Goal: Find specific page/section: Find specific page/section

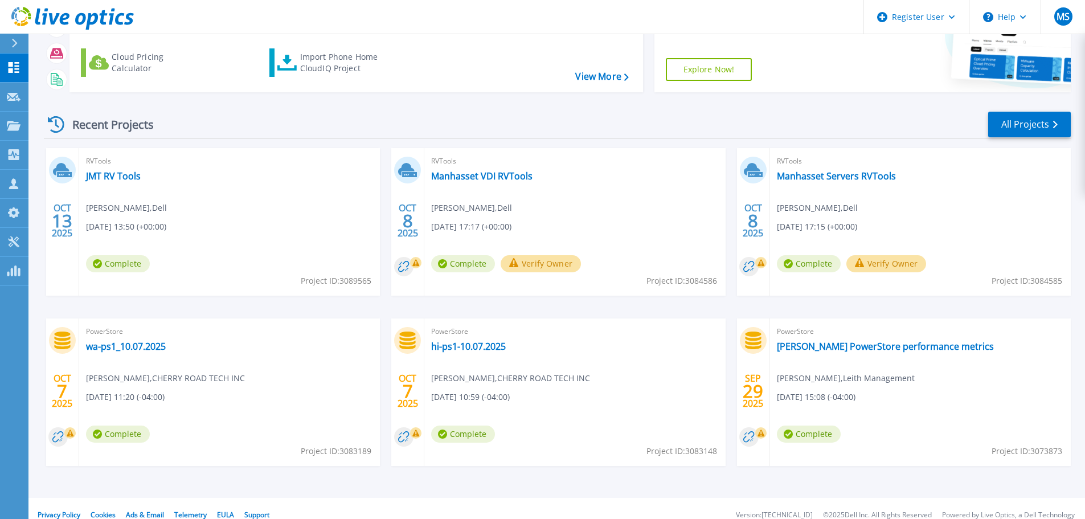
scroll to position [112, 0]
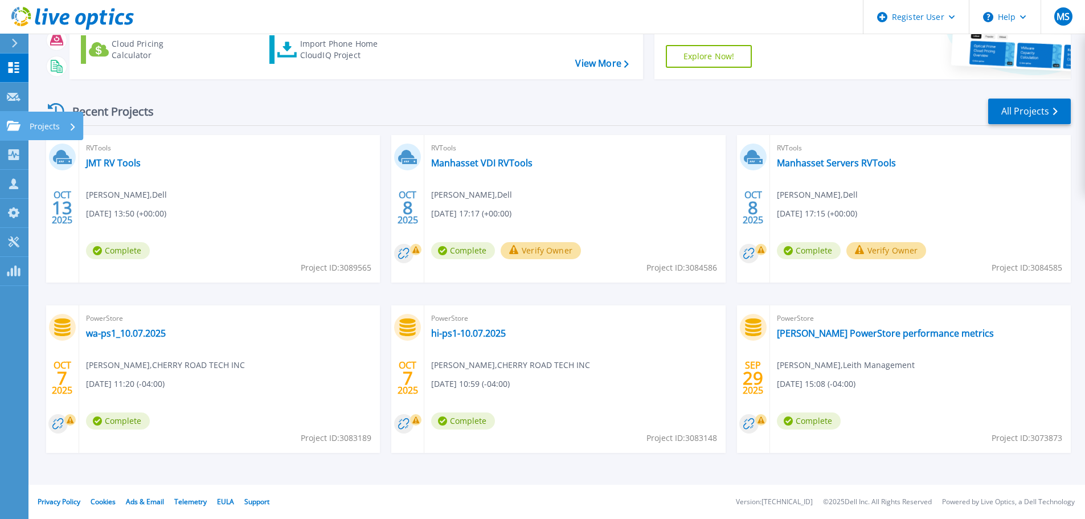
click at [12, 130] on icon at bounding box center [14, 126] width 14 height 10
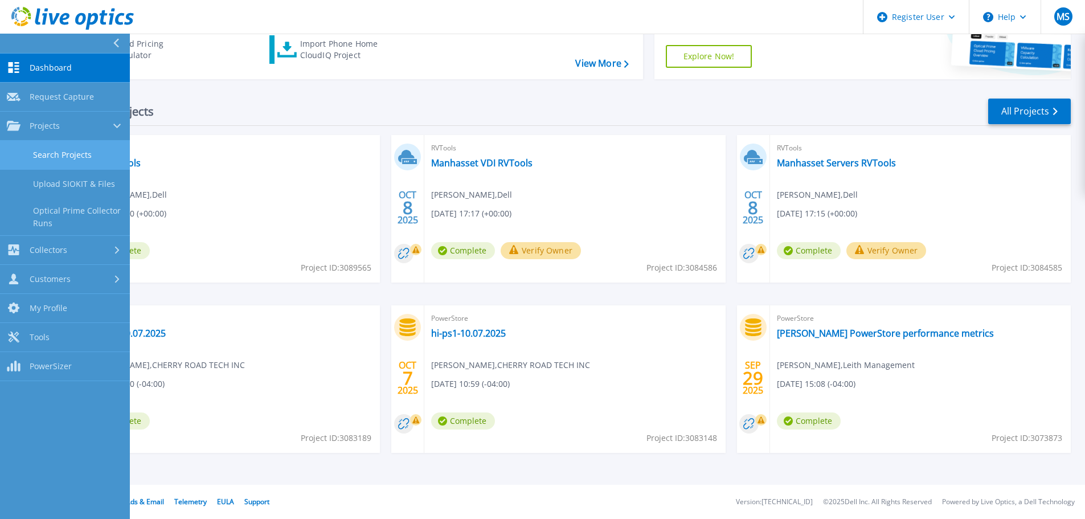
click at [89, 152] on link "Search Projects" at bounding box center [65, 155] width 130 height 29
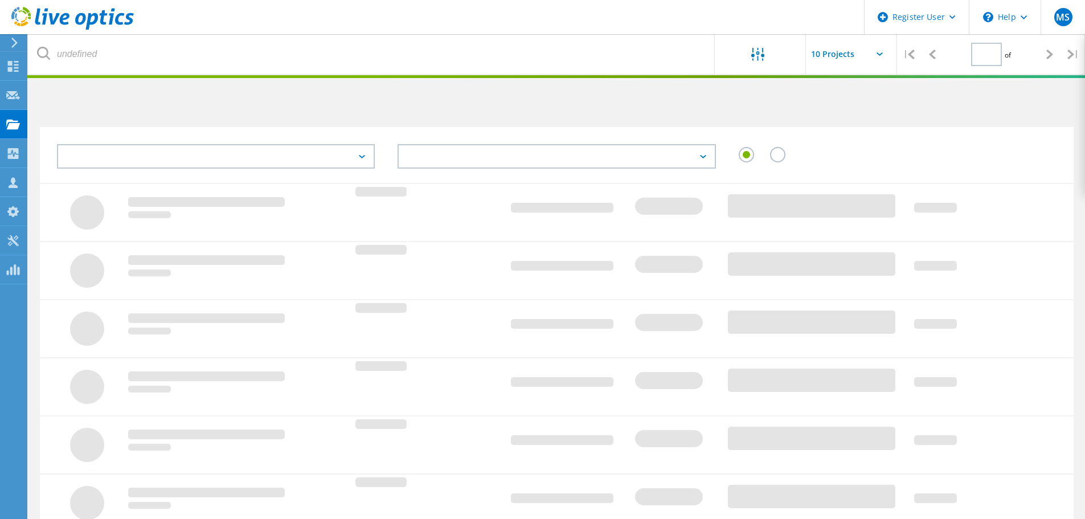
type input "1"
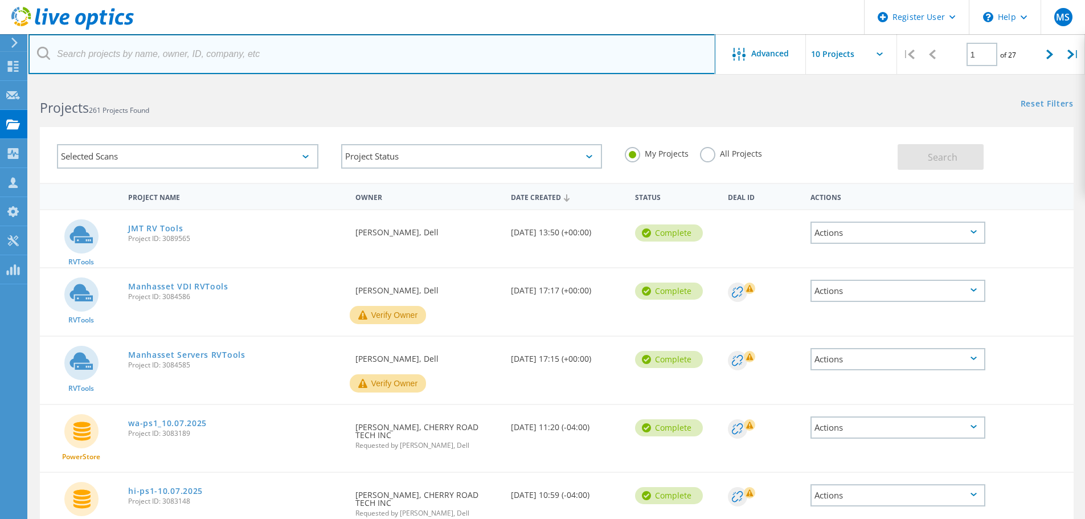
click at [198, 61] on input "text" at bounding box center [371, 54] width 687 height 40
type input "MICA"
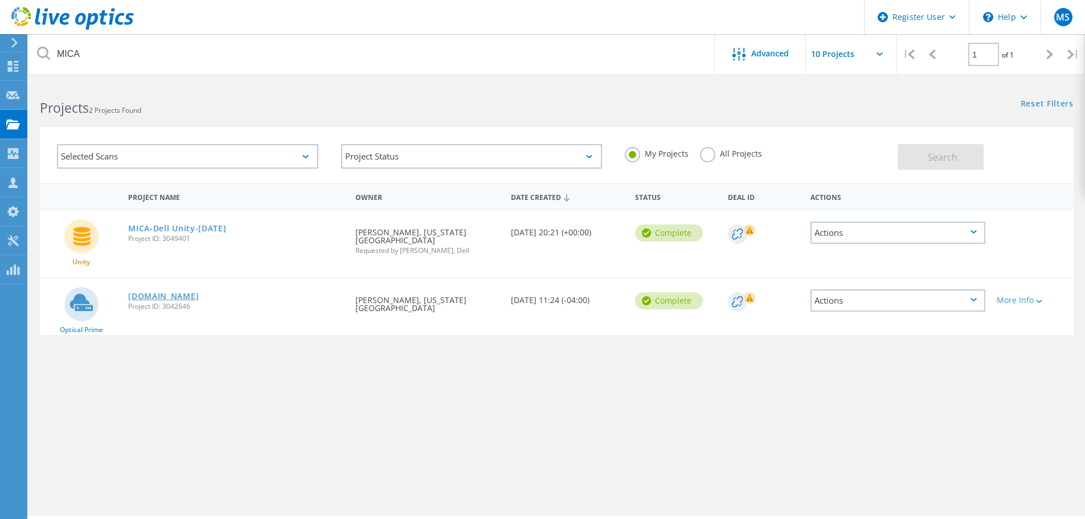
click at [174, 296] on link "[DOMAIN_NAME]" at bounding box center [163, 296] width 71 height 8
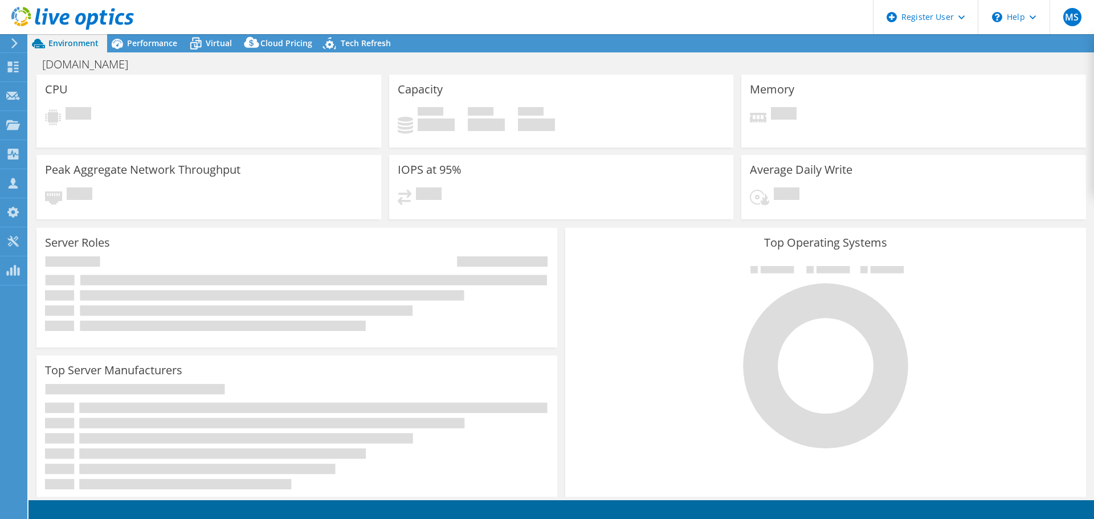
select select "USD"
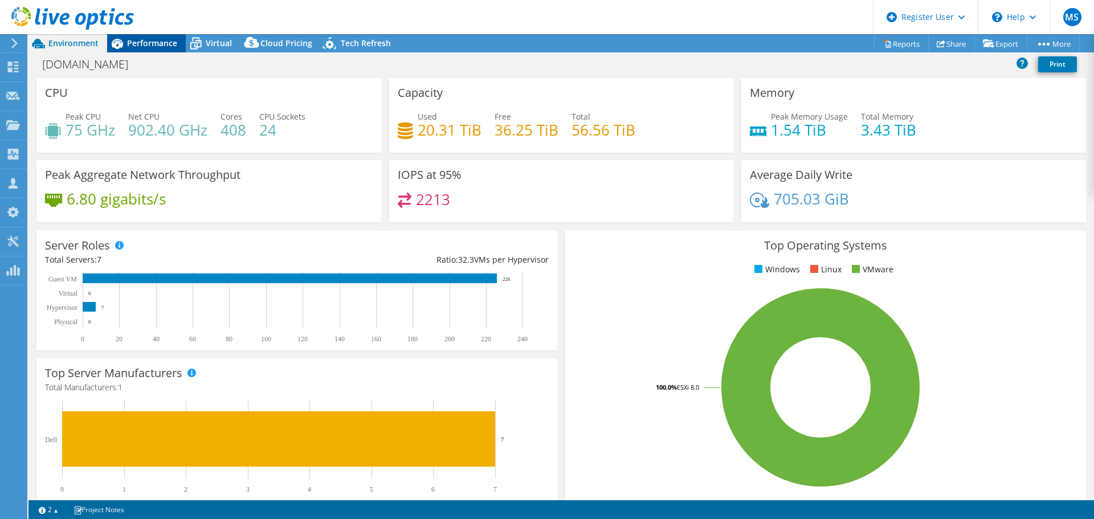
click at [138, 46] on span "Performance" at bounding box center [152, 43] width 50 height 11
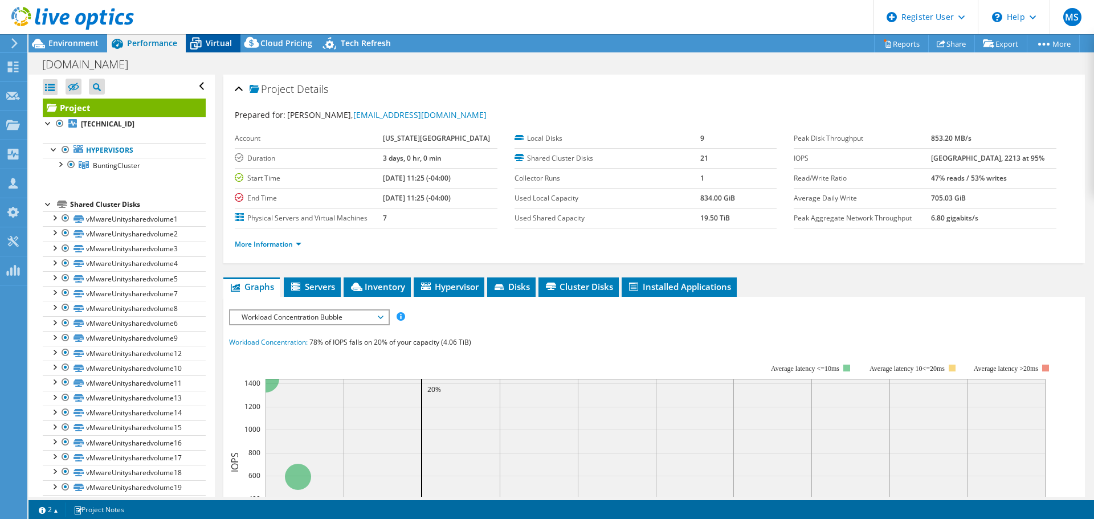
click at [209, 45] on span "Virtual" at bounding box center [219, 43] width 26 height 11
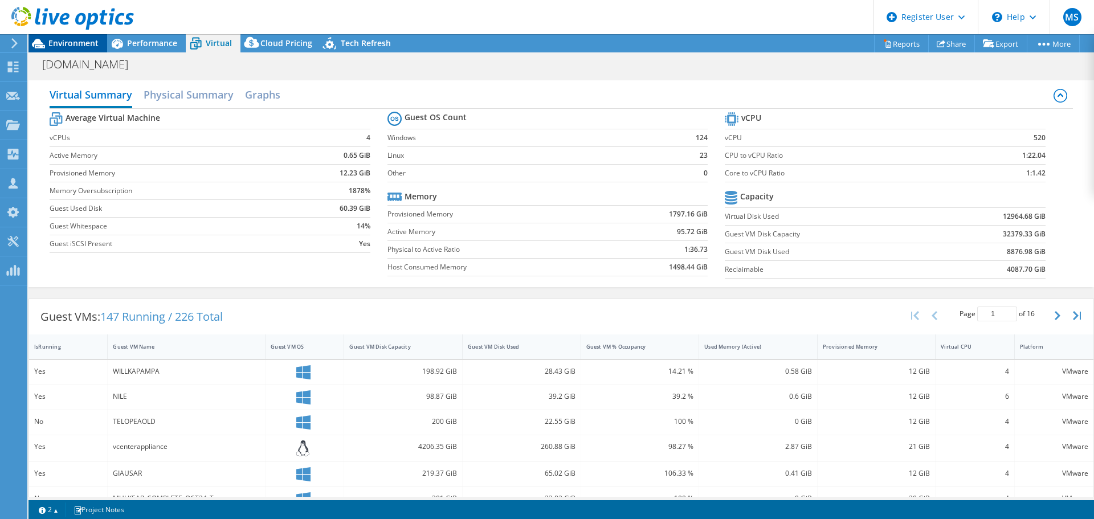
click at [80, 40] on span "Environment" at bounding box center [73, 43] width 50 height 11
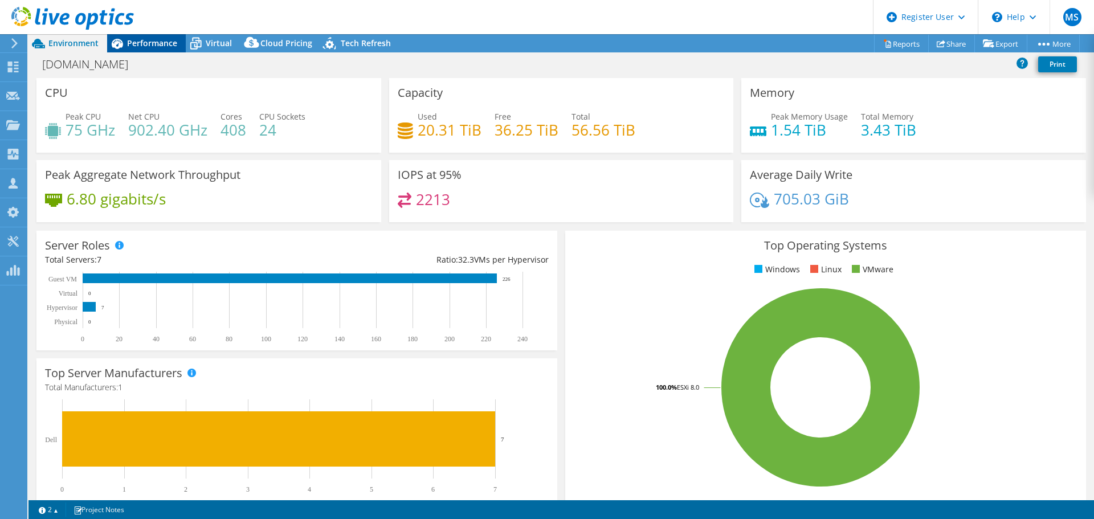
click at [138, 46] on span "Performance" at bounding box center [152, 43] width 50 height 11
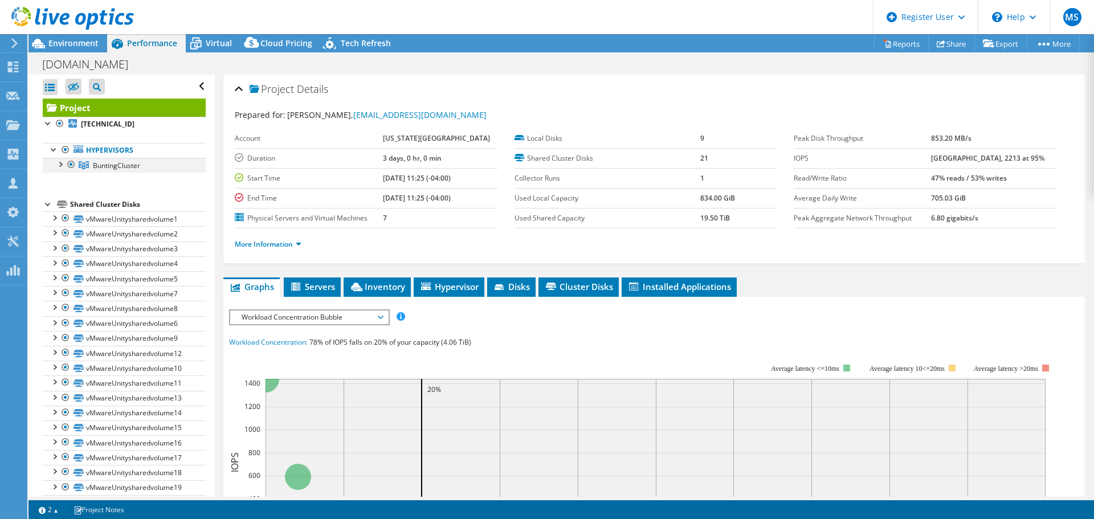
click at [59, 165] on div at bounding box center [59, 163] width 11 height 11
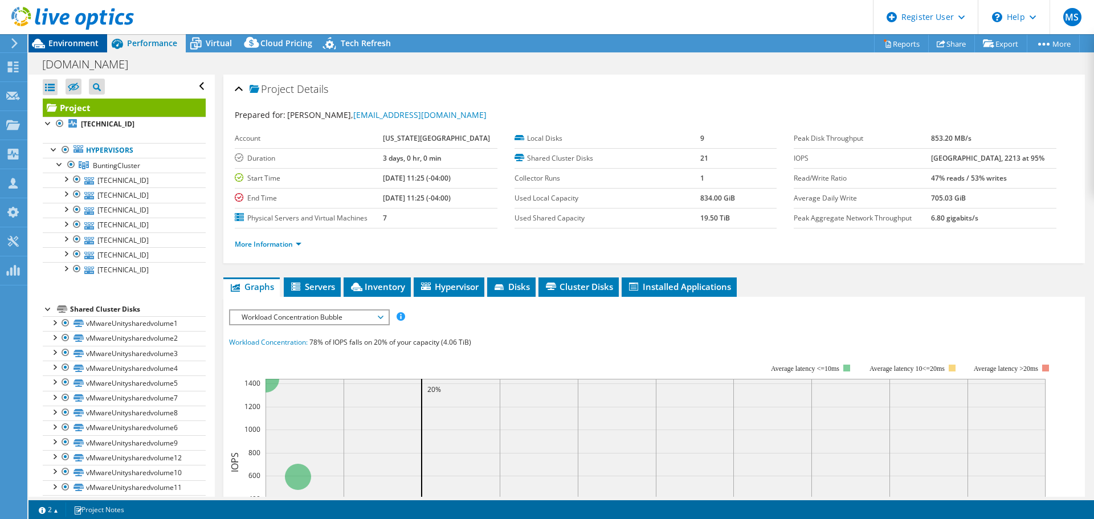
click at [78, 47] on span "Environment" at bounding box center [73, 43] width 50 height 11
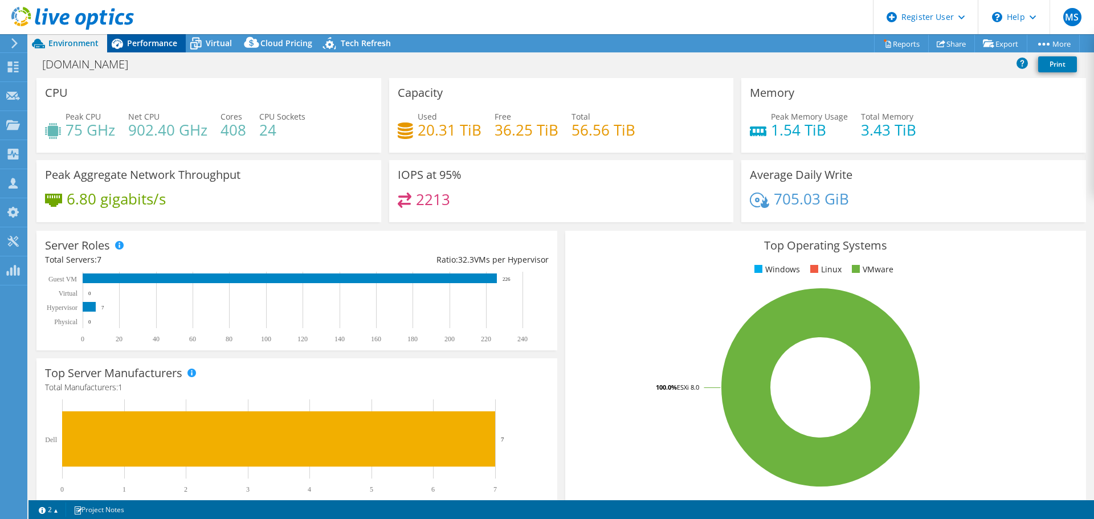
drag, startPoint x: 151, startPoint y: 46, endPoint x: 203, endPoint y: 47, distance: 51.3
click at [157, 46] on span "Performance" at bounding box center [152, 43] width 50 height 11
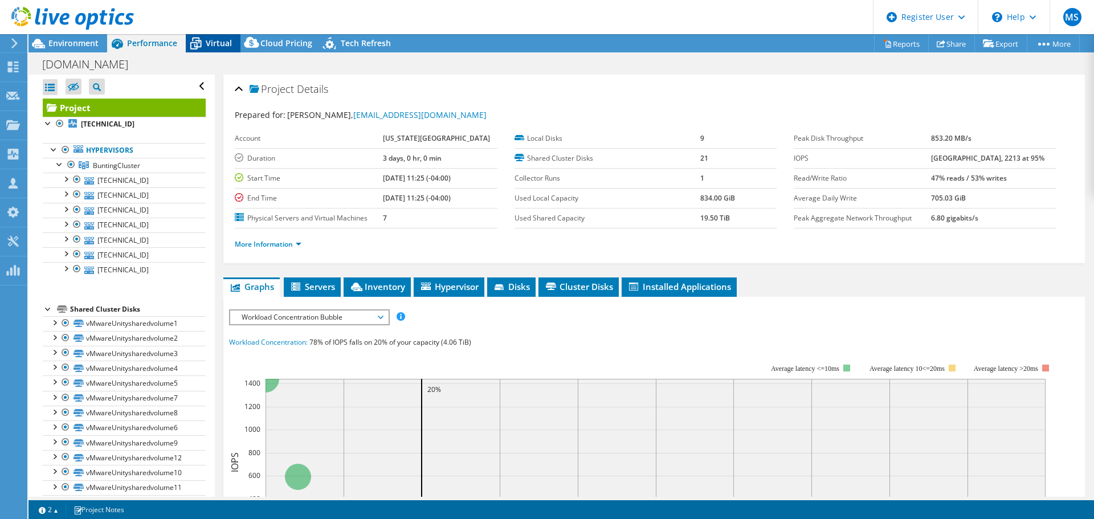
click at [215, 47] on span "Virtual" at bounding box center [219, 43] width 26 height 11
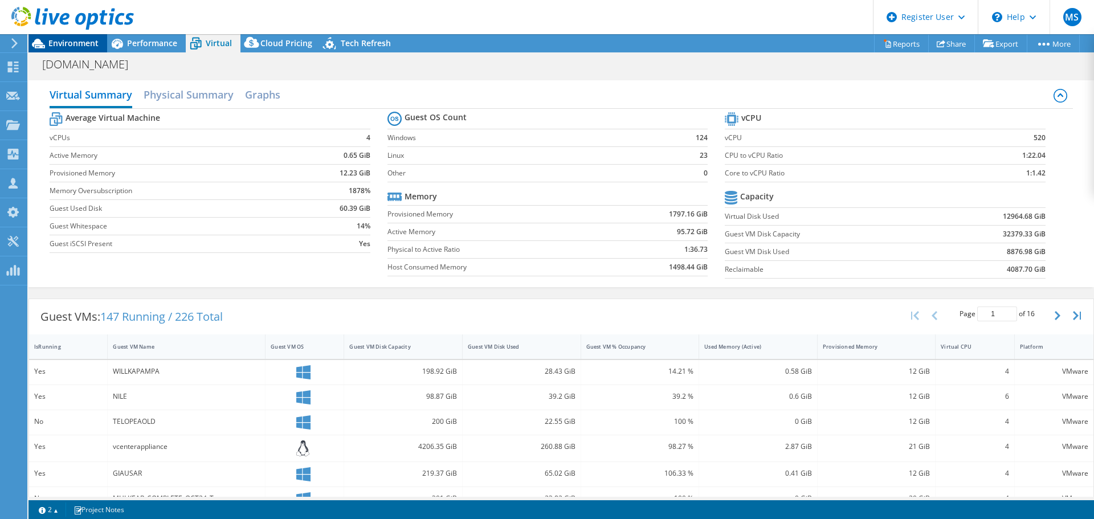
click at [90, 39] on span "Environment" at bounding box center [73, 43] width 50 height 11
